Goal: Check status

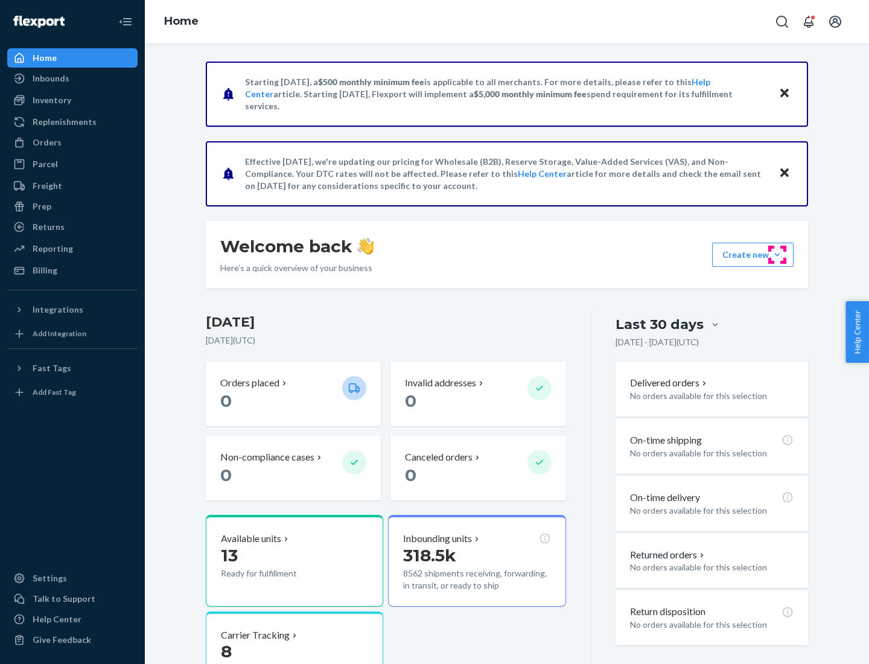
click at [778, 255] on button "Create new Create new inbound Create new order Create new product" at bounding box center [753, 255] width 82 height 24
click at [50, 78] on div "Inbounds" at bounding box center [51, 78] width 37 height 12
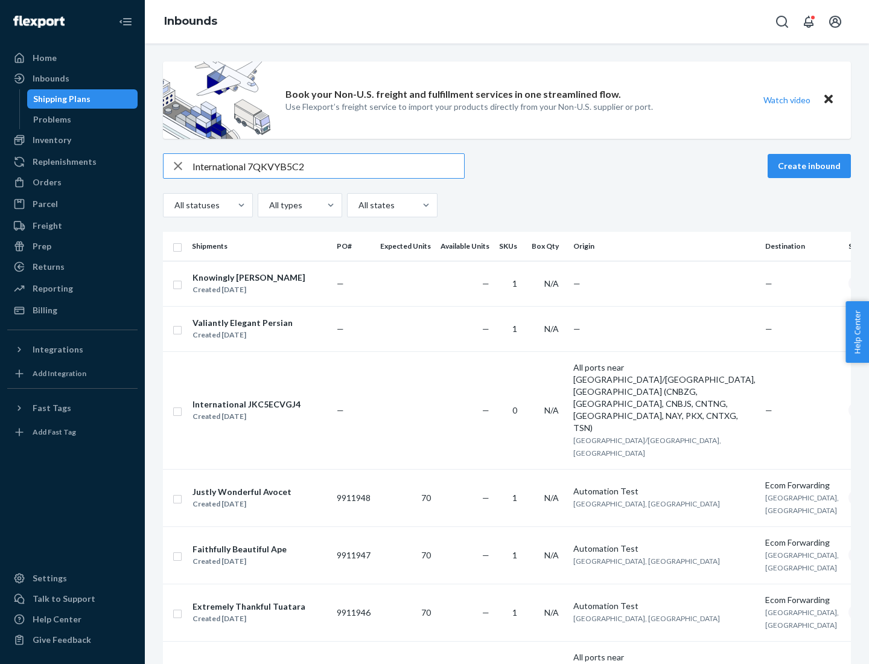
type input "International 7QKVYB5C29"
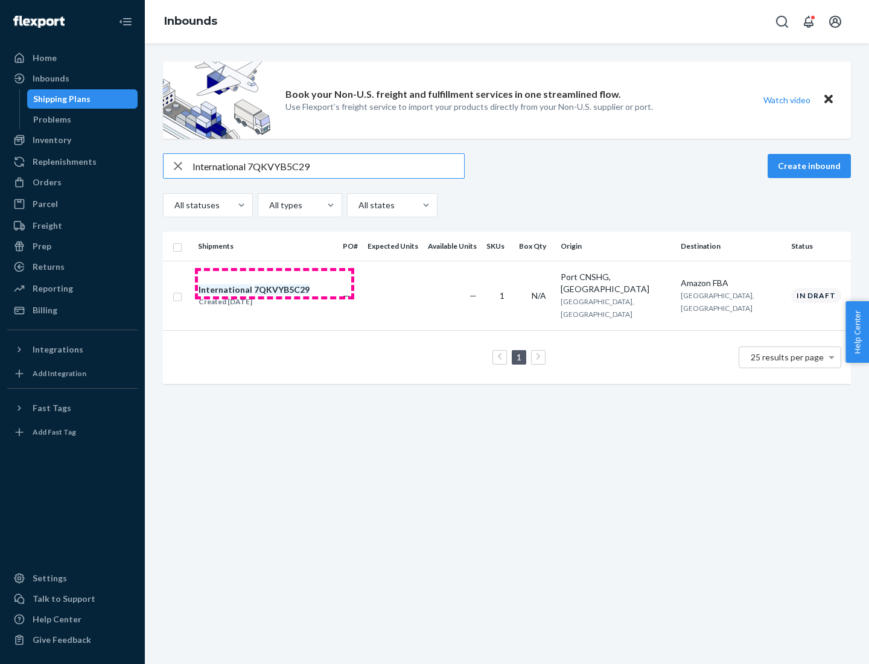
click at [275, 296] on div "Created [DATE]" at bounding box center [254, 302] width 111 height 12
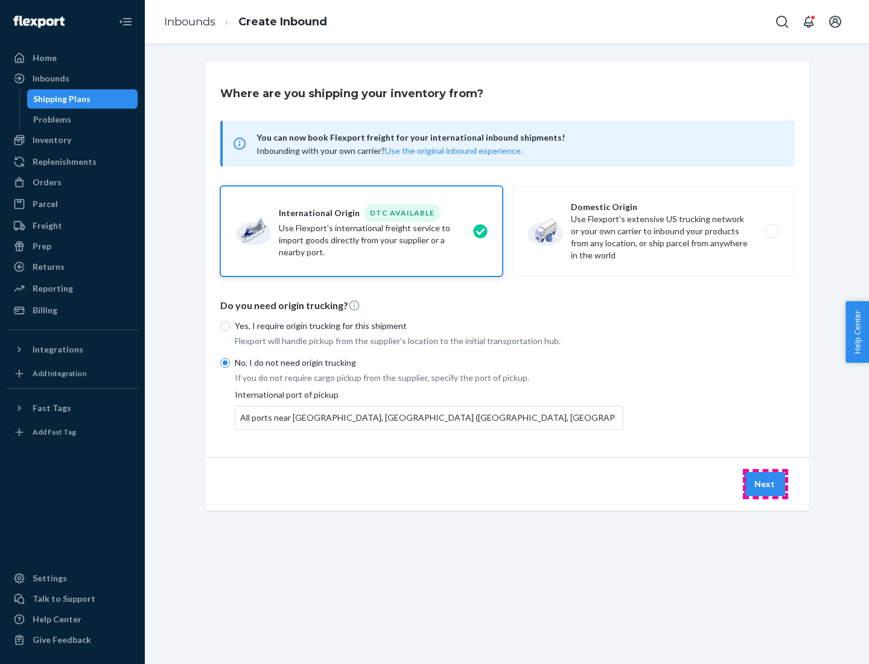
click at [766, 484] on button "Next" at bounding box center [764, 484] width 41 height 24
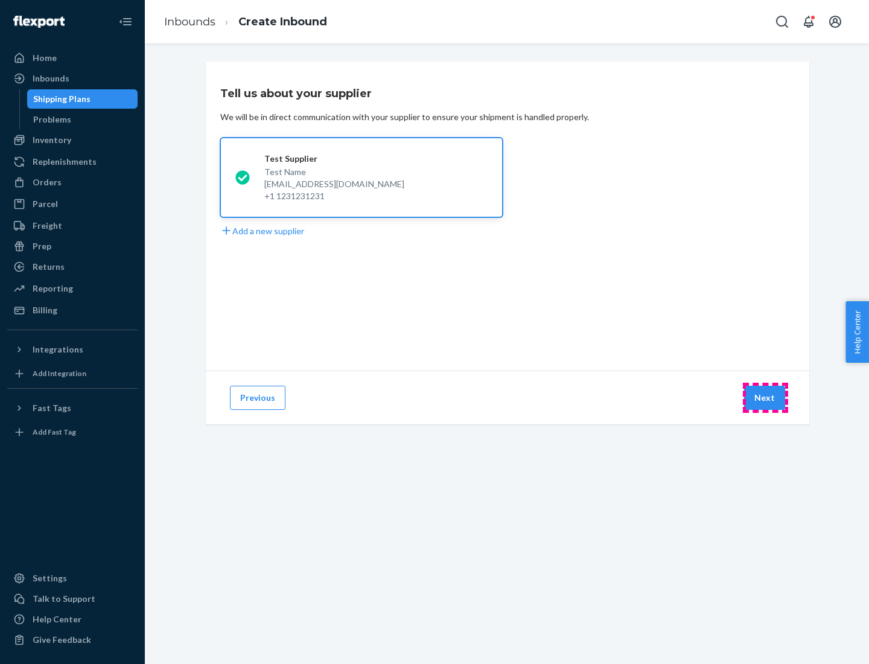
click at [766, 398] on button "Next" at bounding box center [764, 398] width 41 height 24
